Goal: Information Seeking & Learning: Find specific page/section

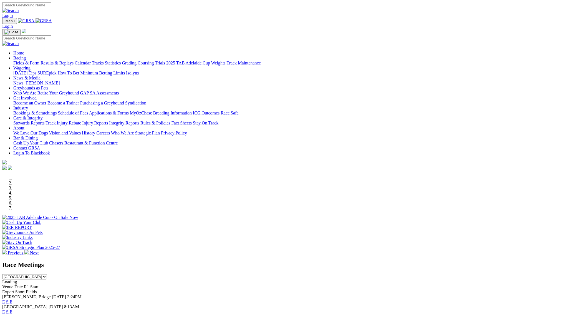
click at [12, 314] on link "F" at bounding box center [11, 321] width 2 height 5
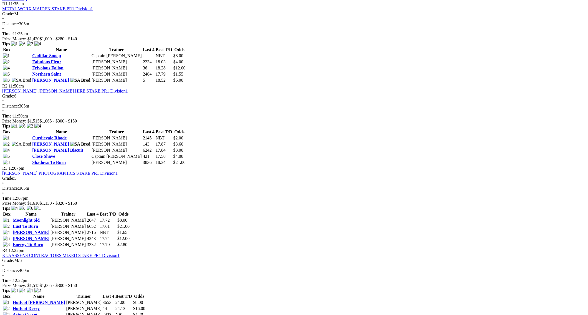
scroll to position [284, 0]
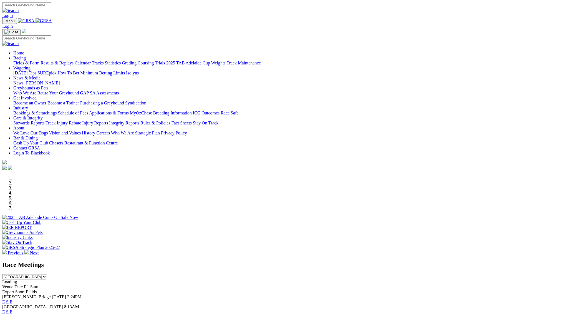
click at [139, 120] on link "Integrity Reports" at bounding box center [124, 122] width 30 height 5
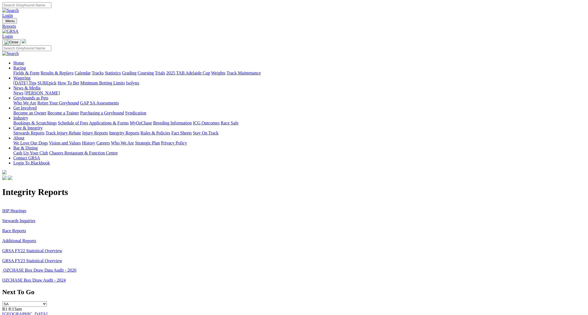
click at [26, 208] on link "IHP Hearings" at bounding box center [14, 210] width 24 height 5
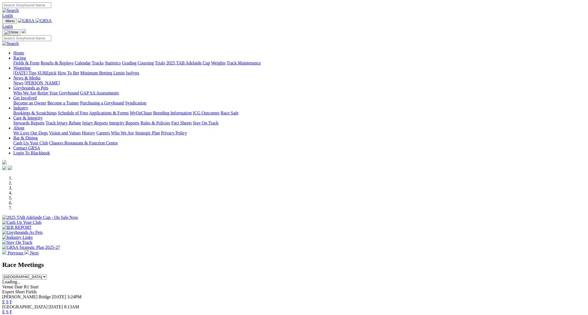
click at [44, 120] on link "Stewards Reports" at bounding box center [28, 122] width 31 height 5
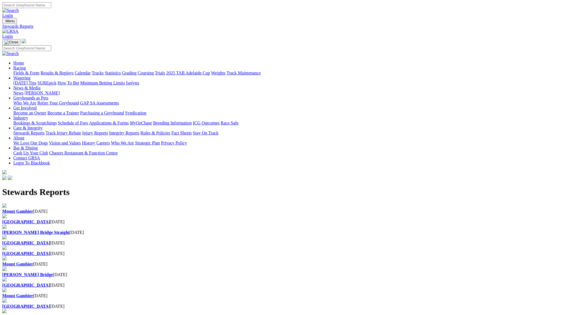
click at [33, 209] on b "Mount Gambier" at bounding box center [17, 211] width 31 height 5
